Goal: Task Accomplishment & Management: Use online tool/utility

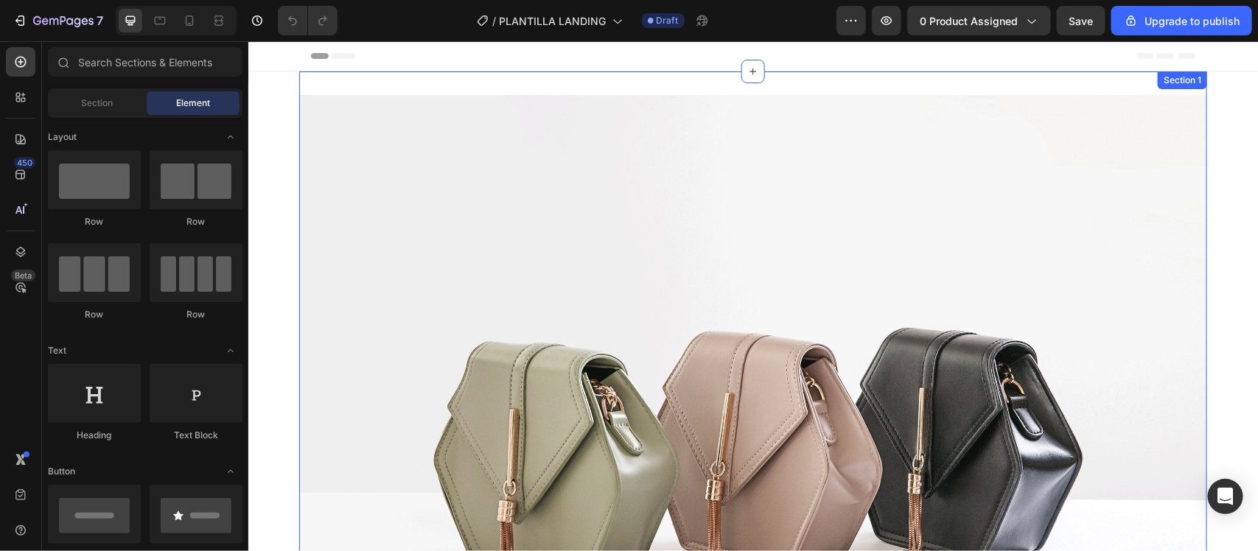
click at [999, 66] on div "Header" at bounding box center [752, 55] width 884 height 29
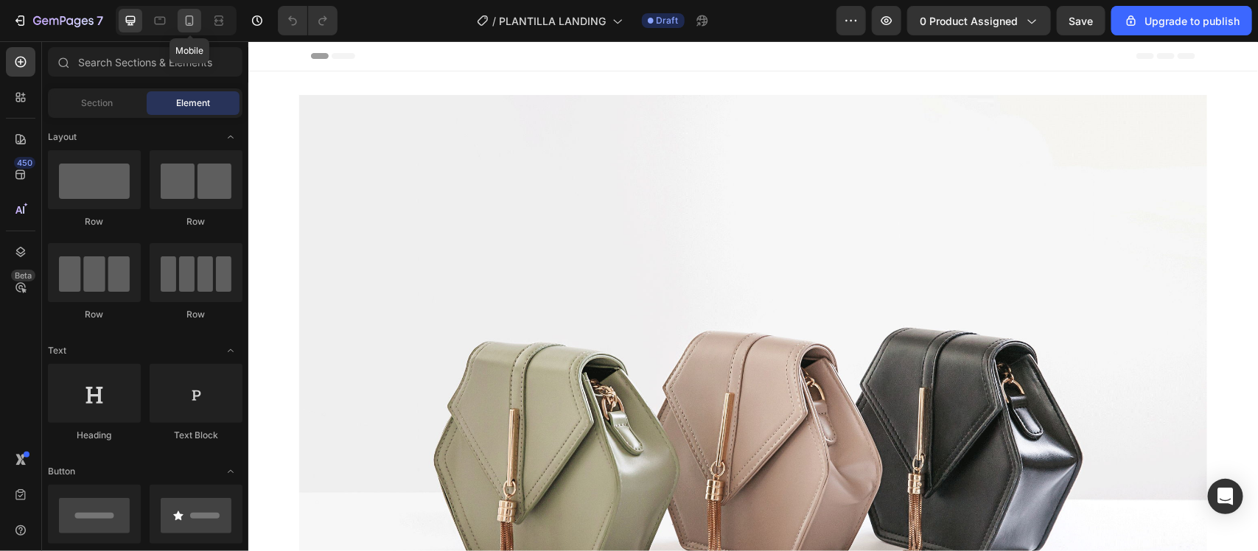
click at [188, 22] on icon at bounding box center [189, 20] width 15 height 15
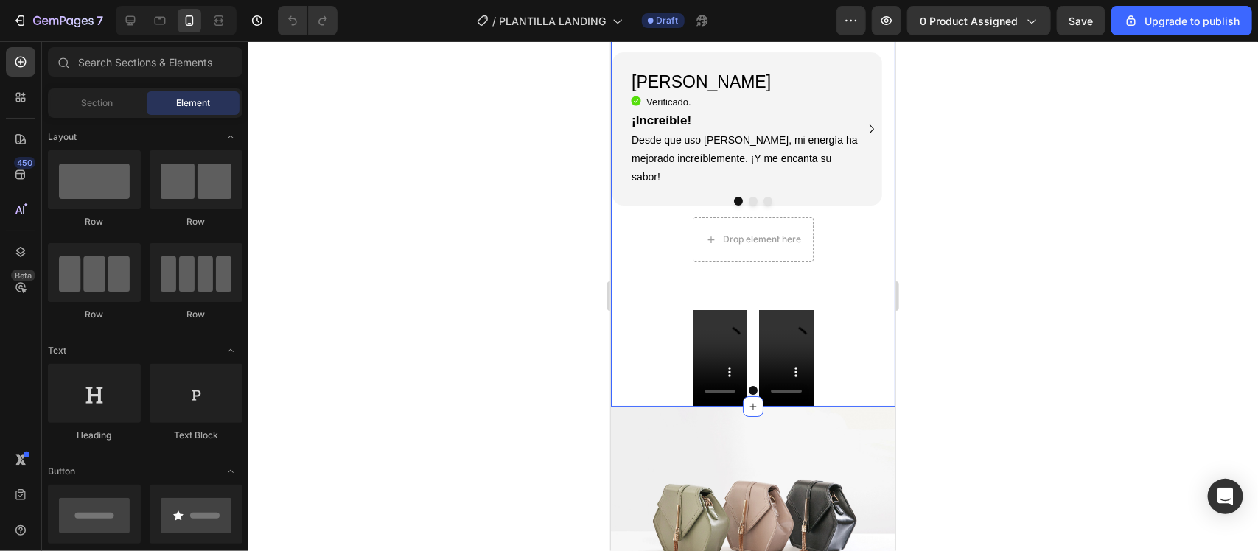
scroll to position [2119, 0]
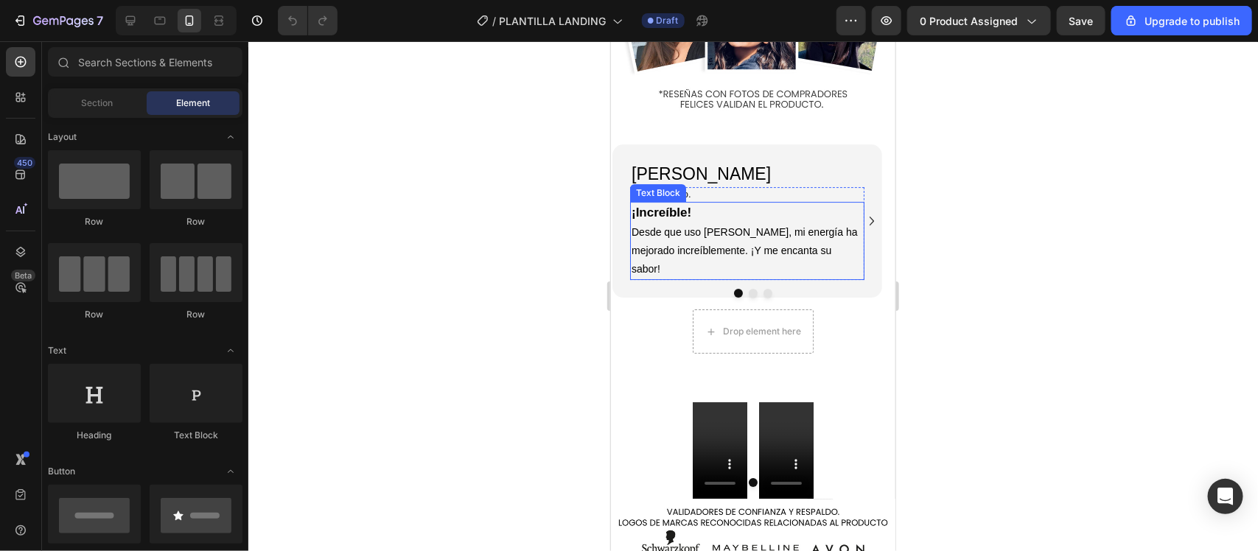
click at [837, 223] on p "Desde que uso [PERSON_NAME], mi energía ha mejorado increíblemente. ¡Y me encan…" at bounding box center [746, 251] width 231 height 56
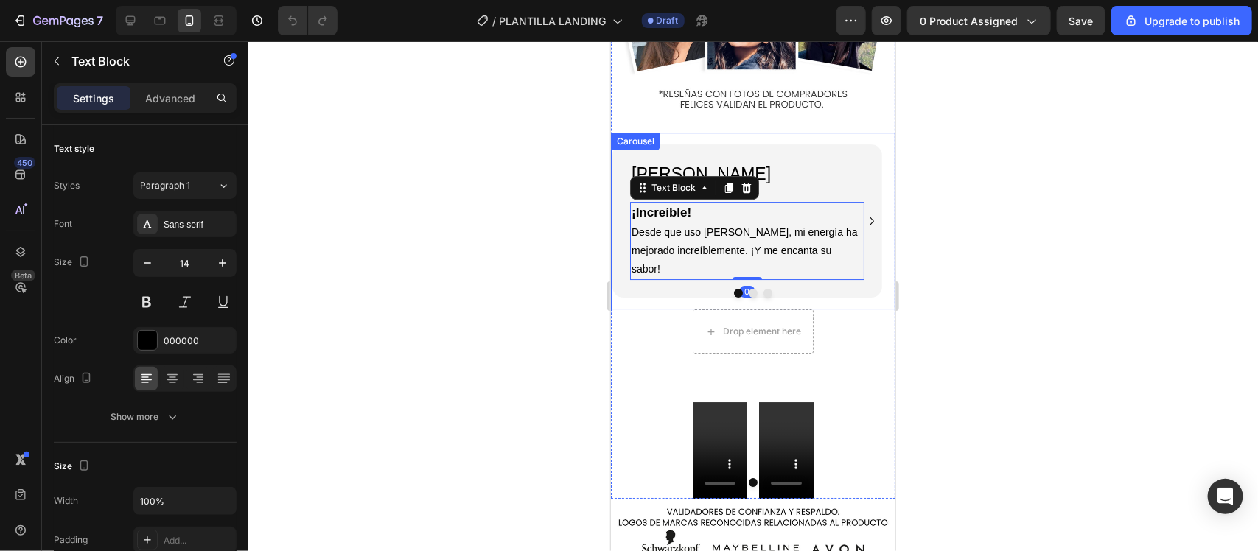
click at [862, 212] on icon "Carousel Next Arrow" at bounding box center [871, 221] width 18 height 18
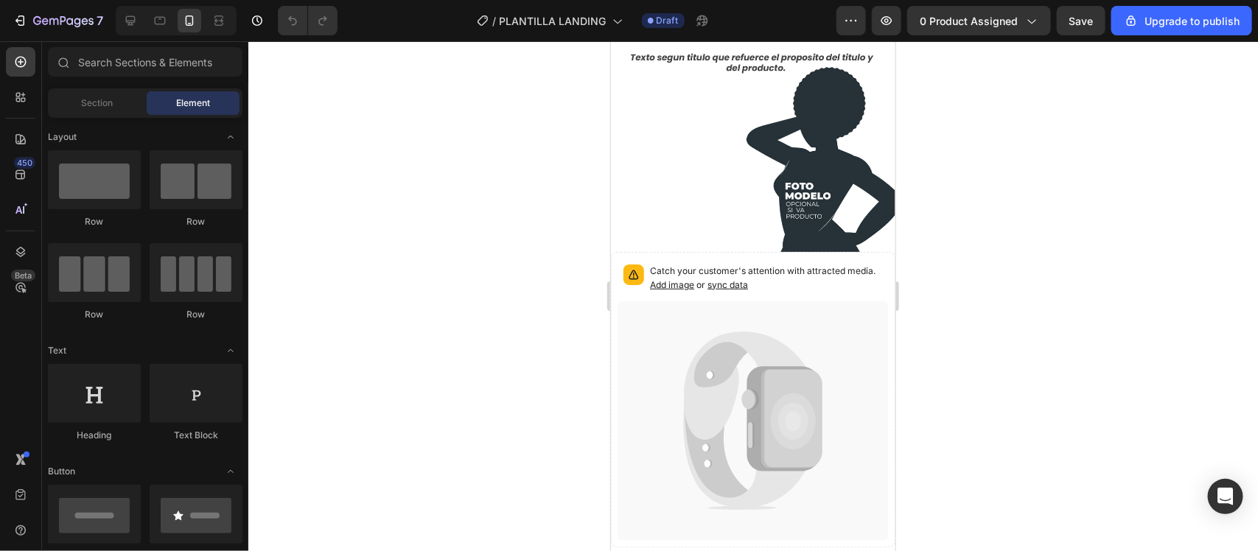
scroll to position [55, 0]
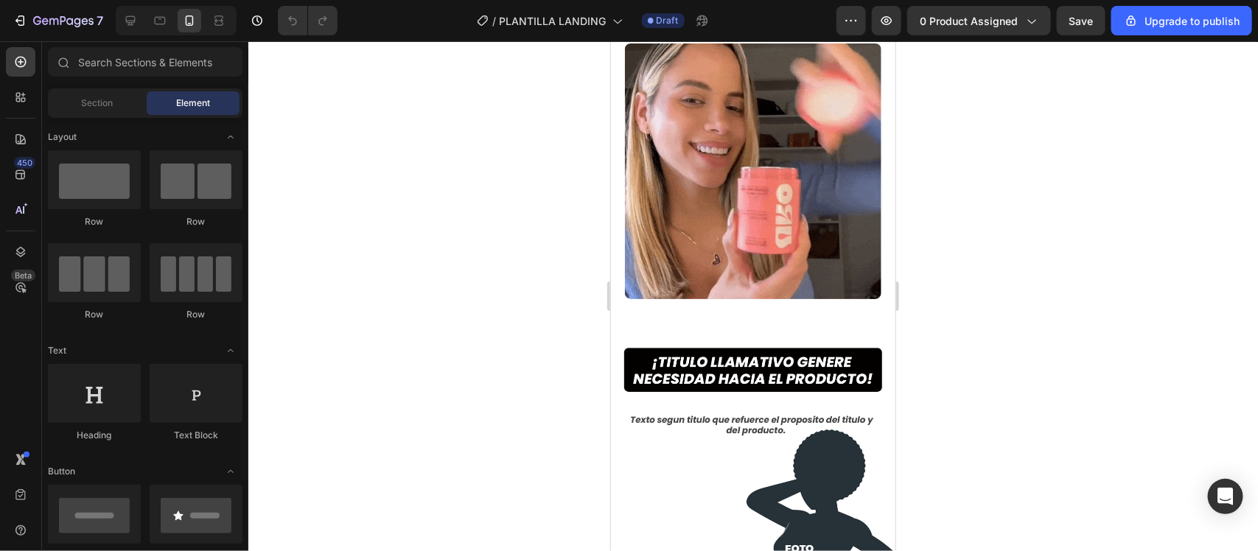
drag, startPoint x: 887, startPoint y: 245, endPoint x: 1507, endPoint y: 125, distance: 632.0
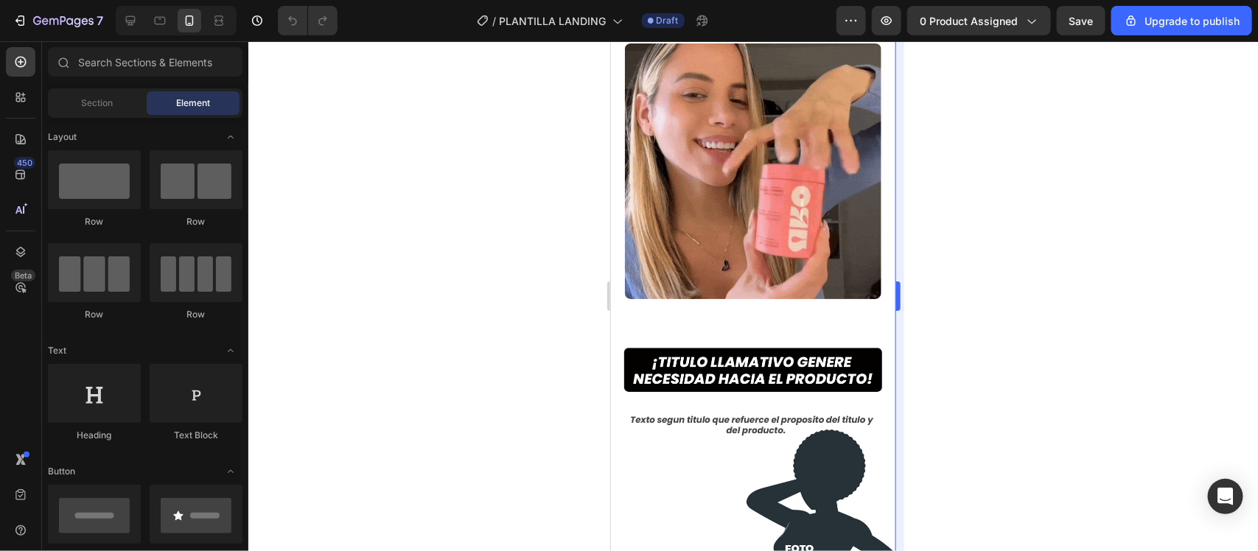
scroll to position [0, 0]
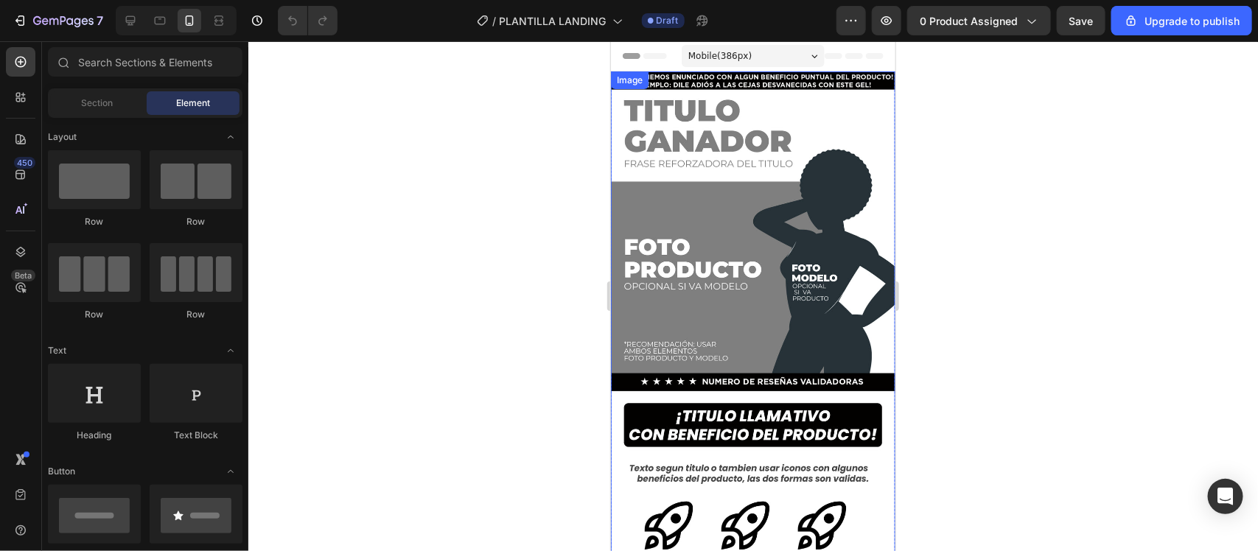
click at [686, 274] on img at bounding box center [752, 324] width 285 height 506
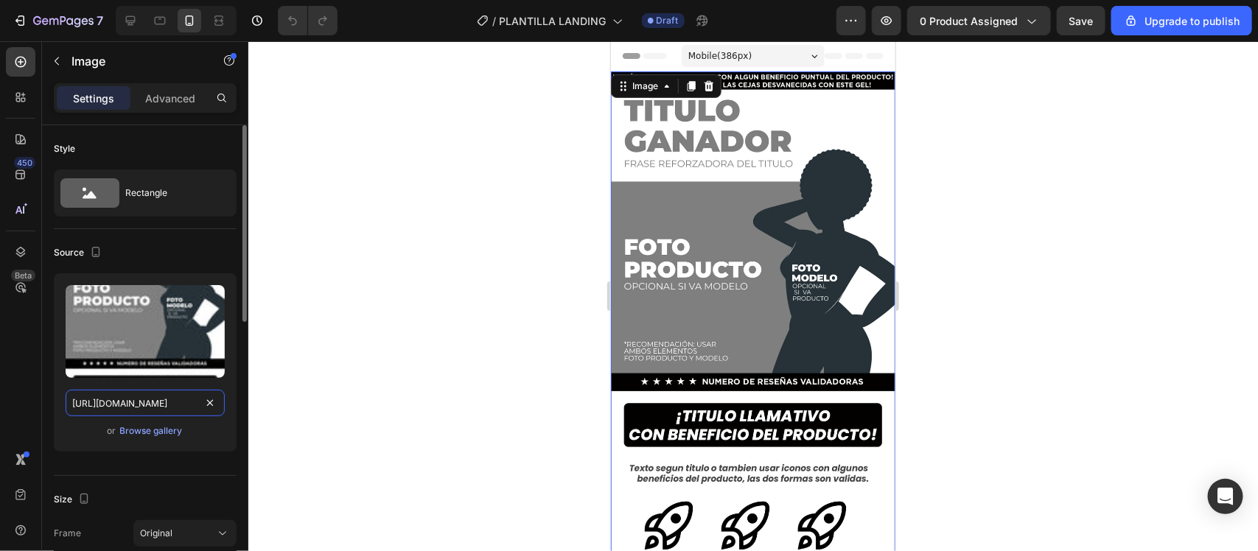
click at [166, 408] on input "[URL][DOMAIN_NAME]" at bounding box center [145, 403] width 159 height 27
